Goal: Task Accomplishment & Management: Manage account settings

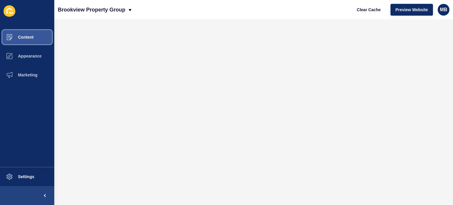
click at [40, 37] on button "Content" at bounding box center [27, 37] width 54 height 19
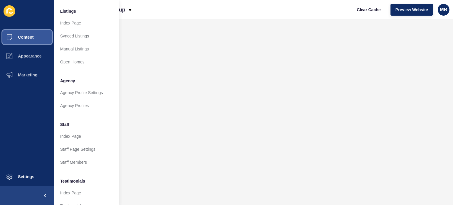
scroll to position [57, 0]
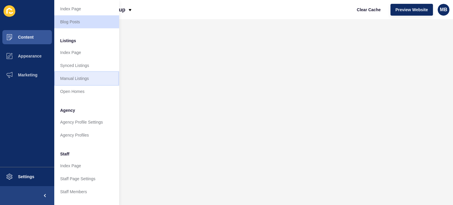
click at [82, 80] on link "Manual Listings" at bounding box center [86, 78] width 65 height 13
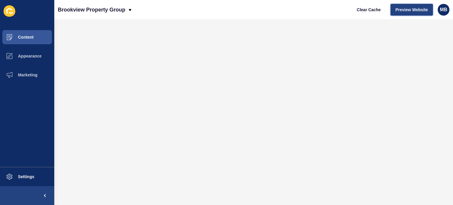
click at [412, 10] on span "Preview Website" at bounding box center [412, 10] width 32 height 6
click at [410, 10] on span "Preview Website" at bounding box center [412, 10] width 32 height 6
click at [444, 10] on span "MB" at bounding box center [443, 10] width 7 height 6
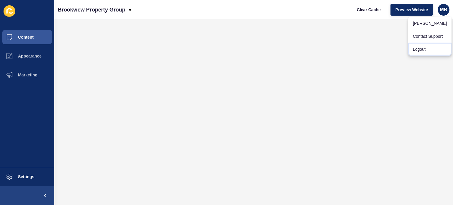
drag, startPoint x: 418, startPoint y: 54, endPoint x: 405, endPoint y: 39, distance: 19.2
click at [417, 52] on link "Logout" at bounding box center [429, 49] width 43 height 13
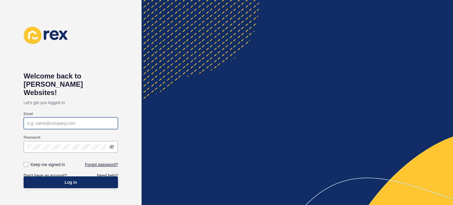
type input "[EMAIL_ADDRESS][DOMAIN_NAME]"
